Goal: Find specific page/section: Find specific page/section

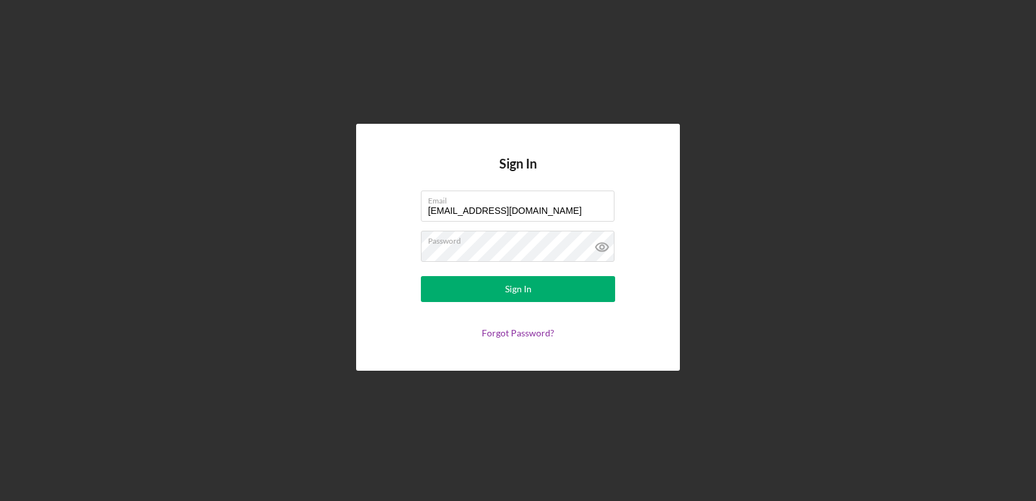
drag, startPoint x: 533, startPoint y: 205, endPoint x: 333, endPoint y: 155, distance: 206.3
click at [341, 155] on div "Sign In Email [EMAIL_ADDRESS][DOMAIN_NAME] Password Sign In Forgot Password?" at bounding box center [518, 247] width 1024 height 494
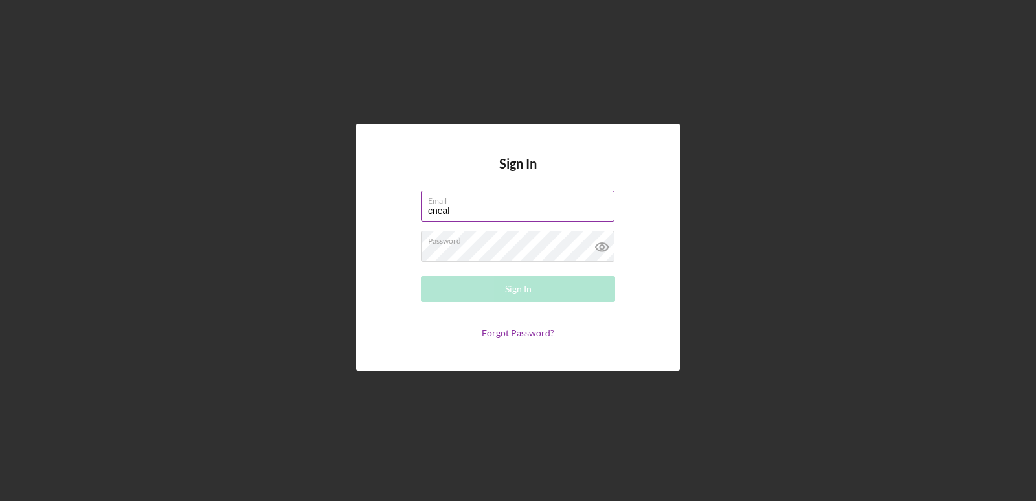
type input "[EMAIL_ADDRESS][DOMAIN_NAME]"
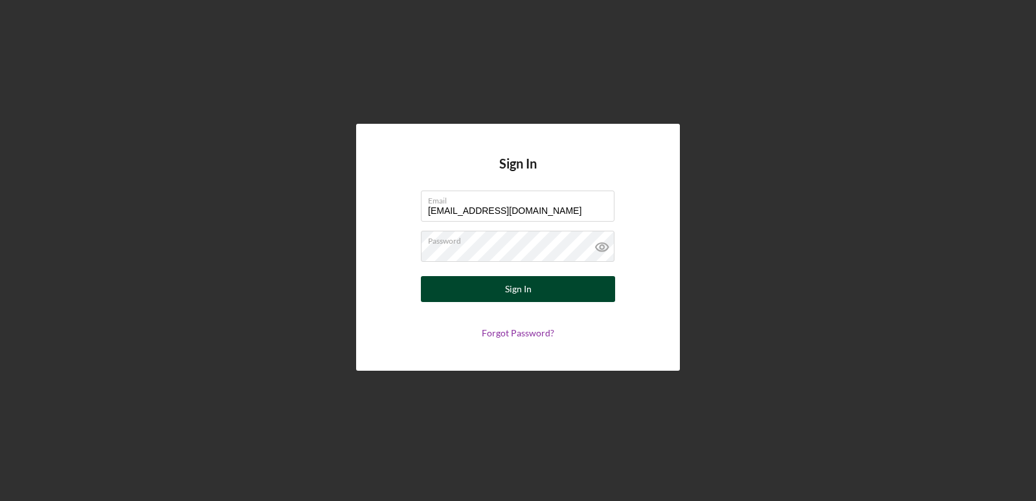
click at [518, 287] on div "Sign In" at bounding box center [518, 289] width 27 height 26
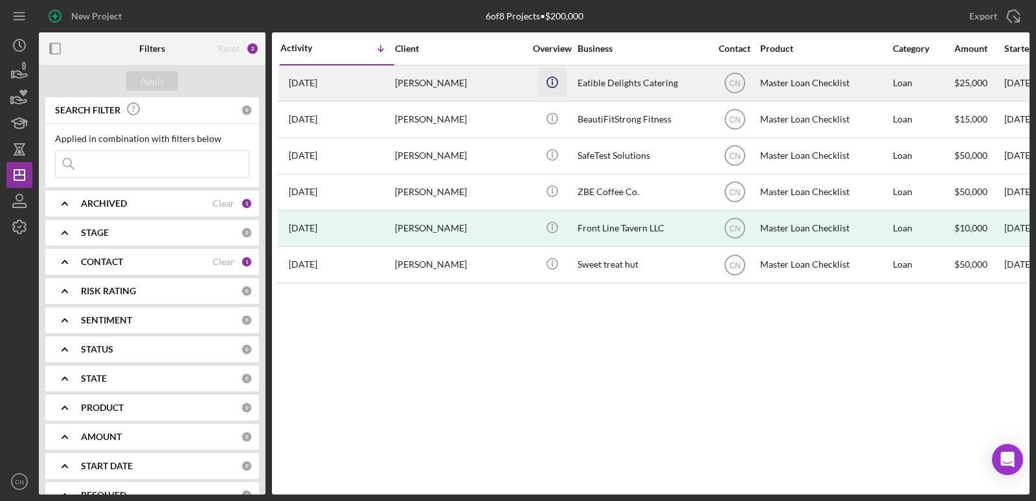
click at [555, 82] on icon "Icon/Info" at bounding box center [552, 81] width 29 height 29
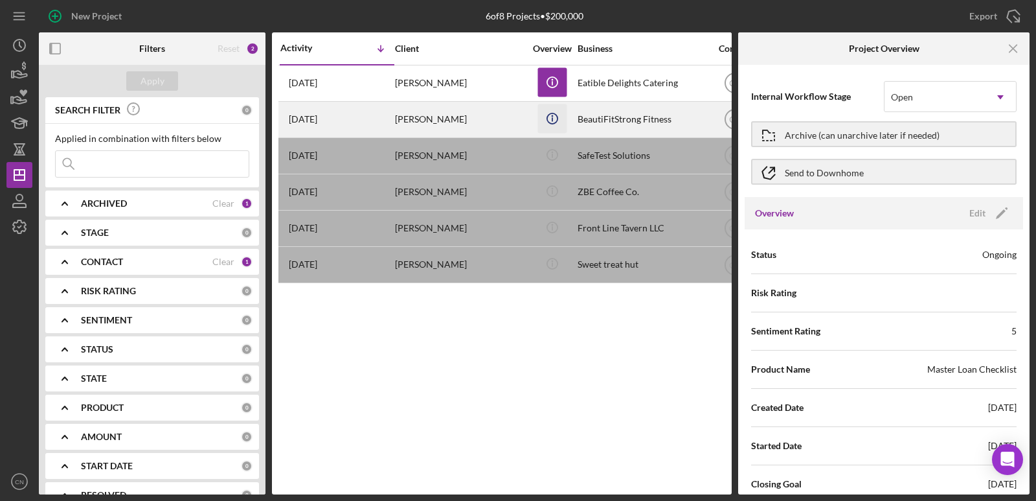
click at [553, 118] on line "button" at bounding box center [553, 119] width 0 height 4
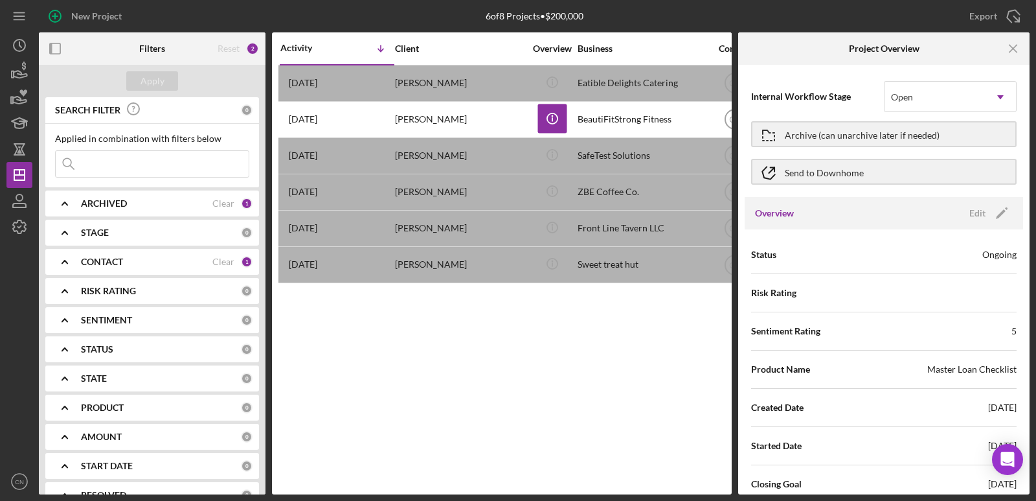
click at [535, 464] on div "Activity Icon/Table Sort Arrow Client Overview Business Contact Product Categor…" at bounding box center [502, 263] width 460 height 462
